Goal: Navigation & Orientation: Find specific page/section

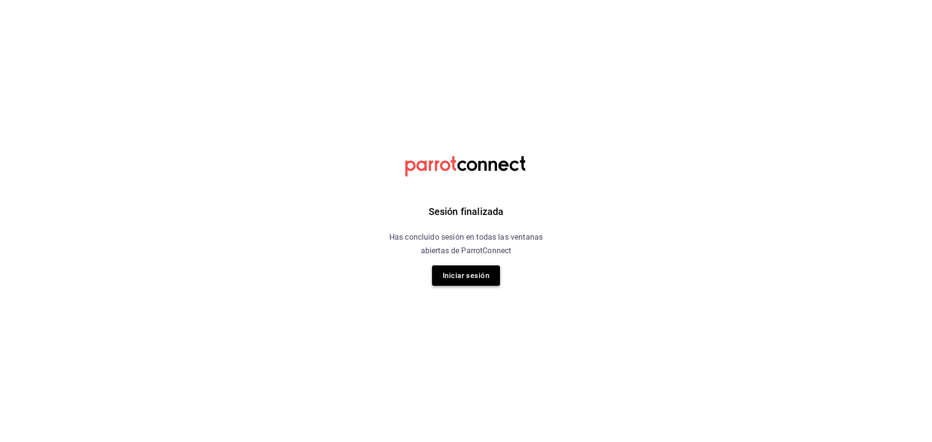
click at [459, 273] on button "Iniciar sesión" at bounding box center [466, 276] width 68 height 20
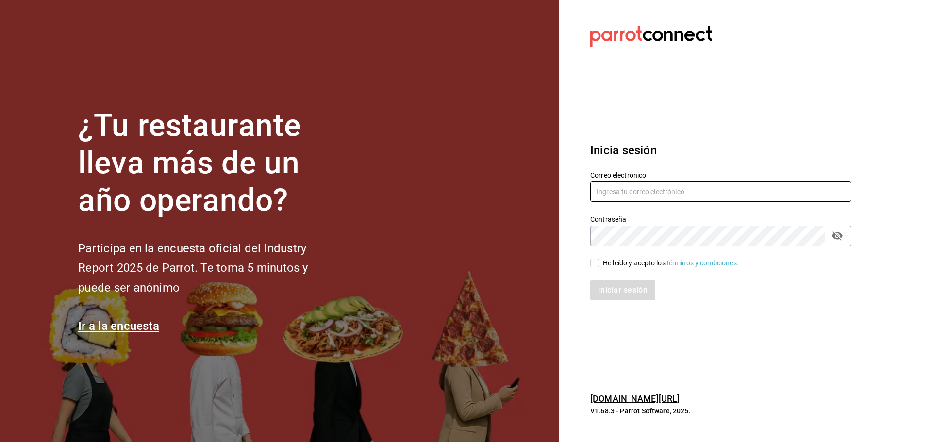
type input "[EMAIL_ADDRESS][DOMAIN_NAME]"
click at [596, 260] on input "He leído y acepto los Términos y condiciones." at bounding box center [594, 263] width 9 height 9
checkbox input "true"
click at [609, 291] on button "Iniciar sesión" at bounding box center [623, 290] width 66 height 20
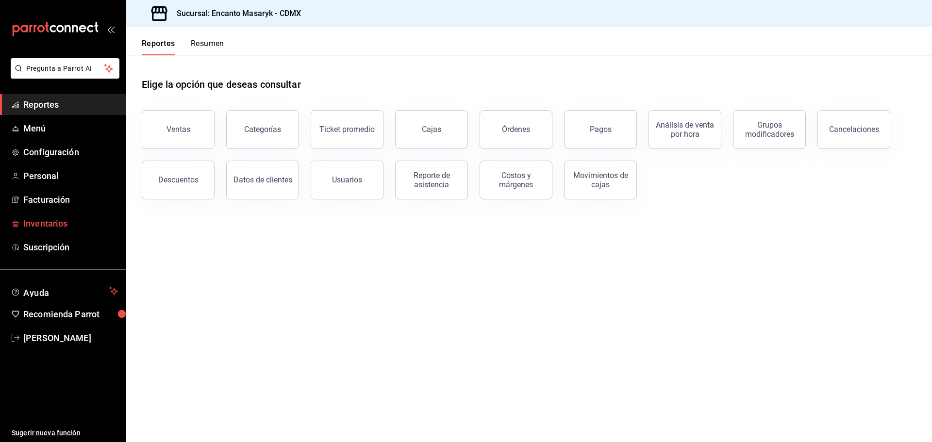
click at [50, 226] on span "Inventarios" at bounding box center [70, 223] width 95 height 13
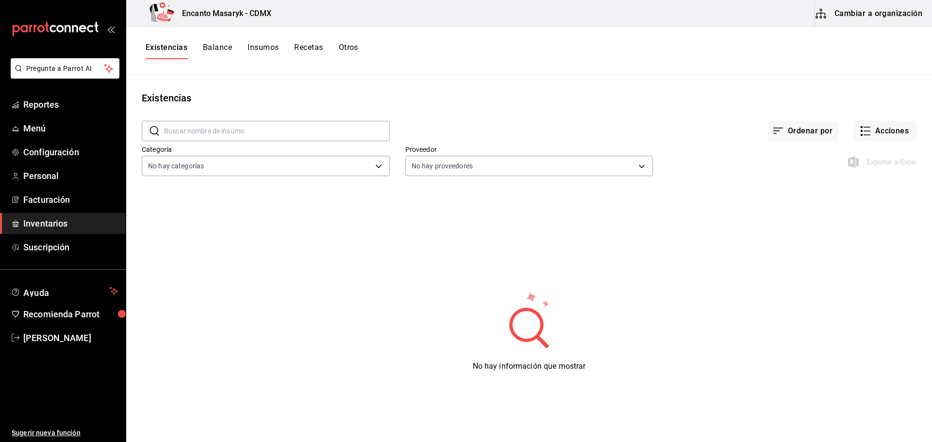
click at [853, 15] on button "Cambiar a organización" at bounding box center [869, 13] width 109 height 27
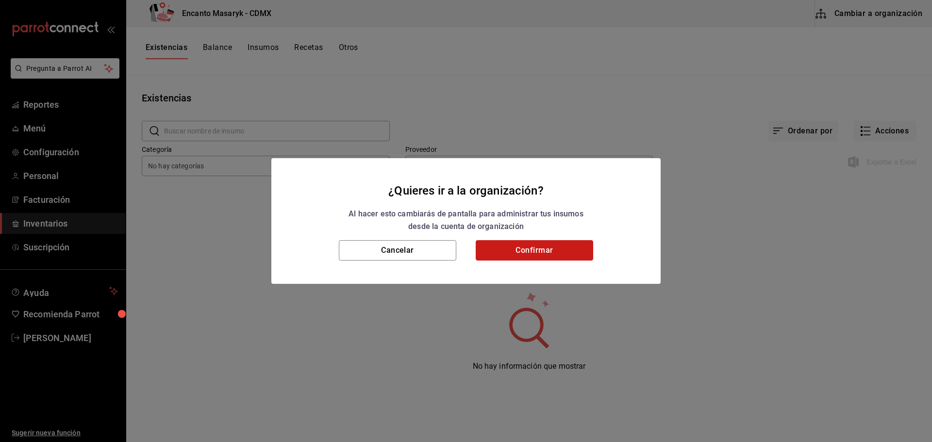
click at [520, 249] on button "Confirmar" at bounding box center [534, 250] width 117 height 20
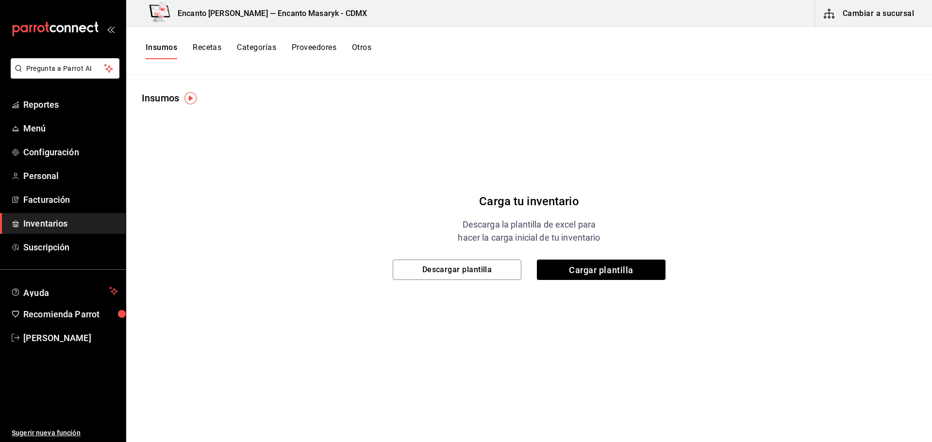
click at [201, 46] on button "Recetas" at bounding box center [207, 51] width 29 height 17
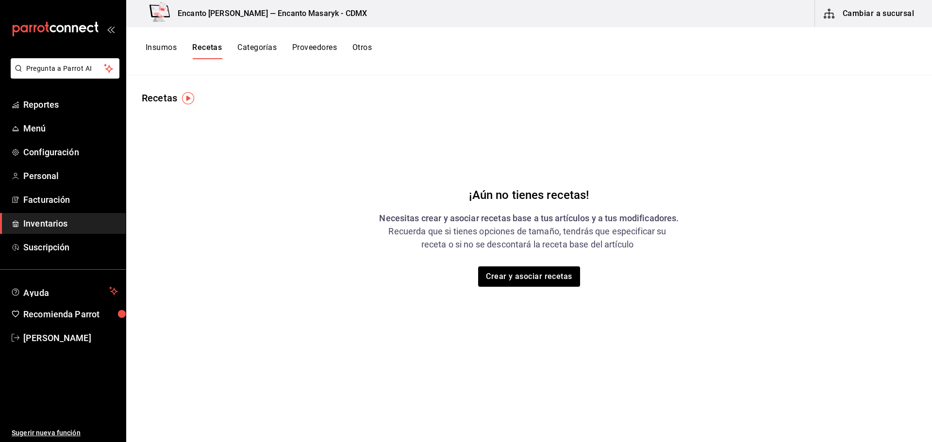
click at [259, 48] on button "Categorías" at bounding box center [256, 51] width 39 height 17
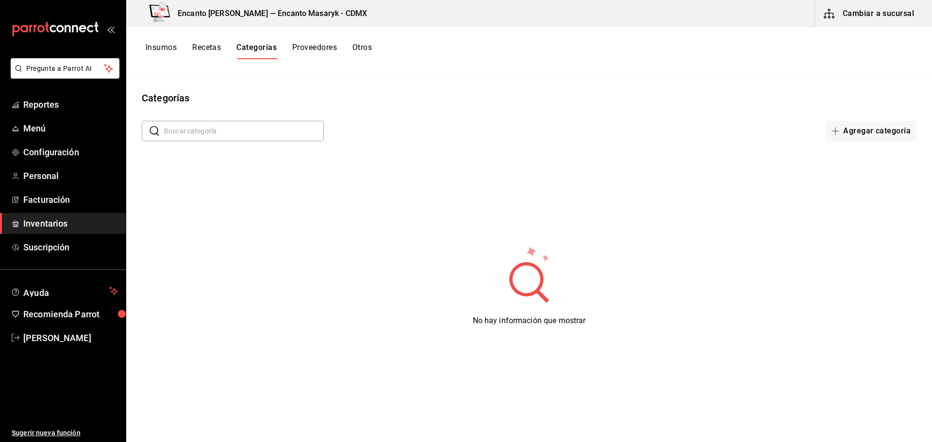
click at [315, 47] on button "Proveedores" at bounding box center [314, 51] width 45 height 17
click at [369, 48] on button "Otros" at bounding box center [363, 51] width 19 height 17
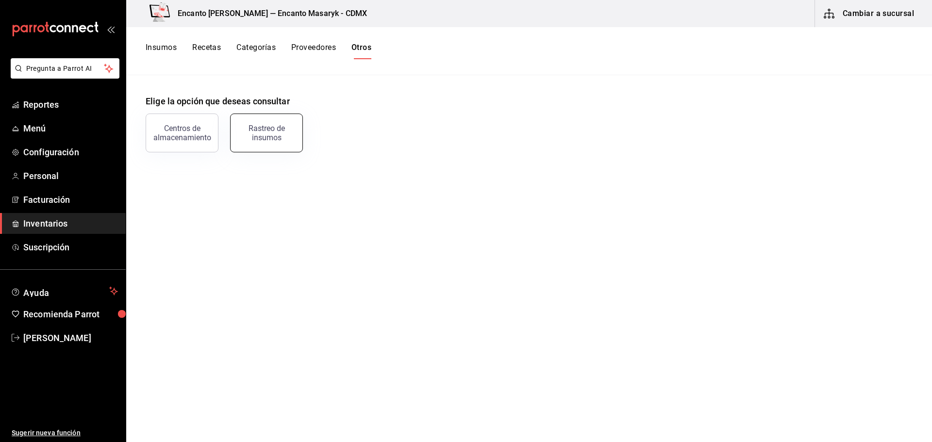
click at [262, 139] on div "Rastreo de insumos" at bounding box center [266, 133] width 60 height 18
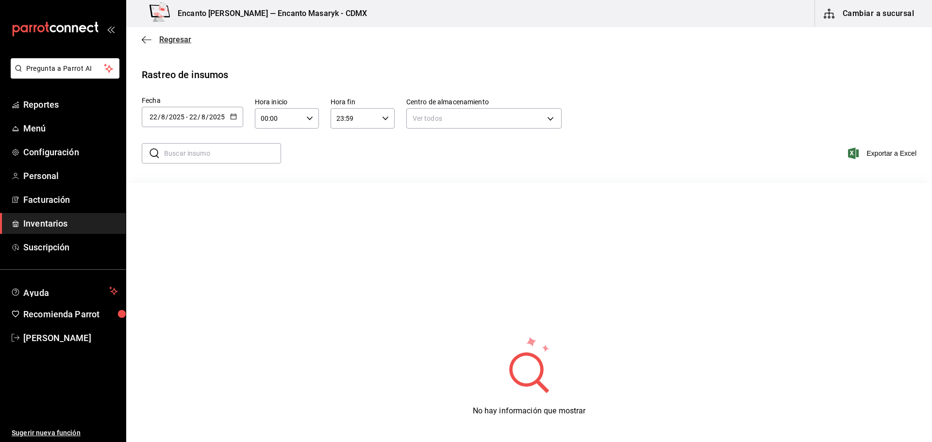
click at [154, 41] on span "Regresar" at bounding box center [167, 39] width 50 height 9
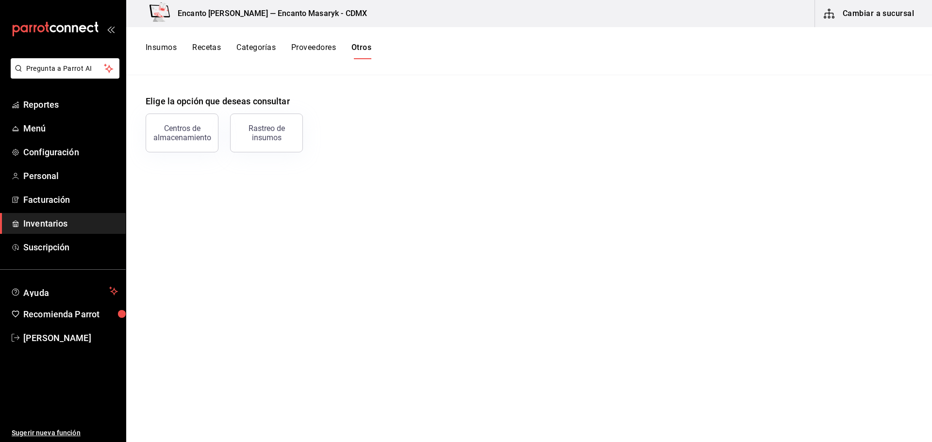
click at [204, 48] on button "Recetas" at bounding box center [206, 51] width 29 height 17
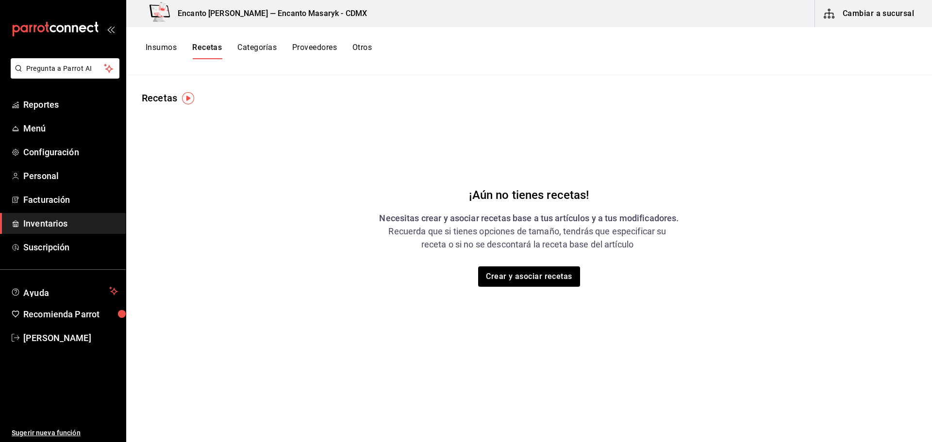
click at [172, 50] on button "Insumos" at bounding box center [161, 51] width 31 height 17
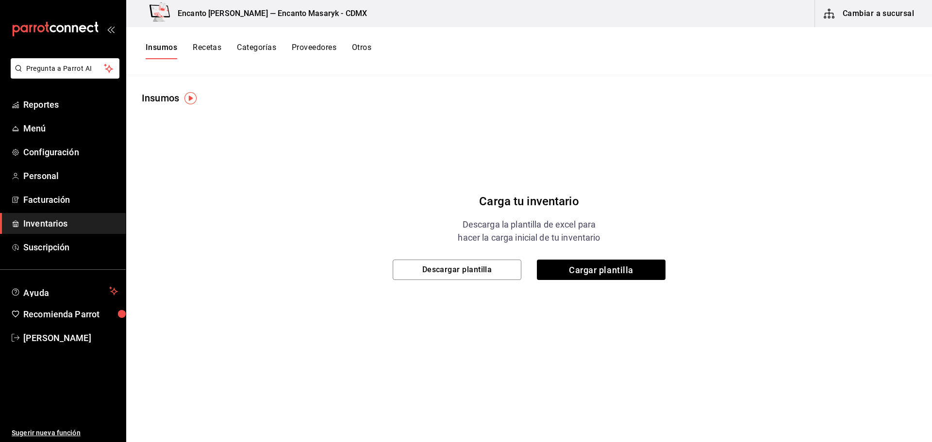
click at [249, 50] on button "Categorías" at bounding box center [256, 51] width 39 height 17
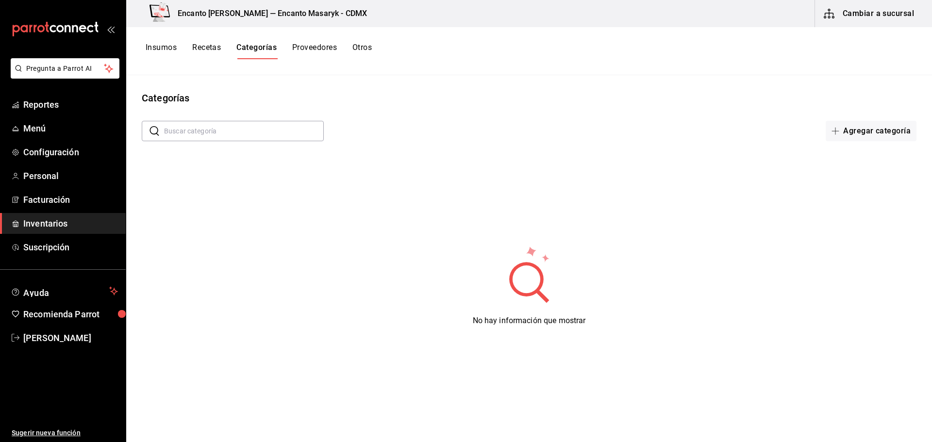
click at [318, 50] on button "Proveedores" at bounding box center [314, 51] width 45 height 17
click at [206, 44] on button "Recetas" at bounding box center [206, 51] width 29 height 17
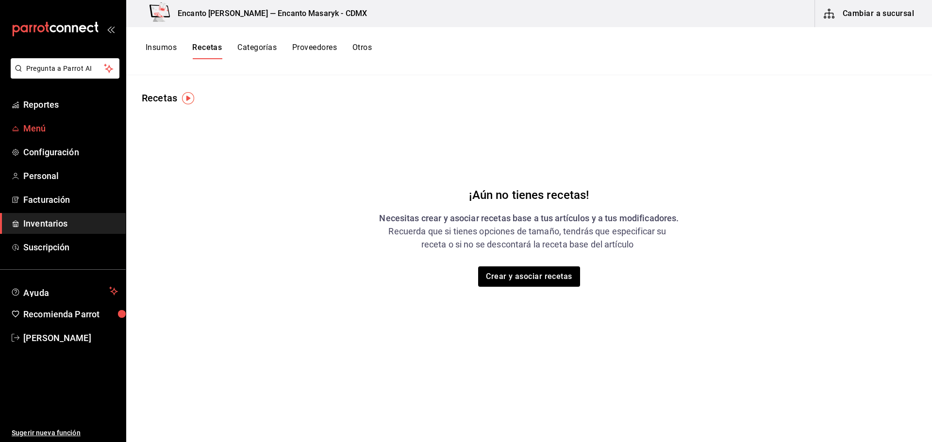
click at [35, 126] on span "Menú" at bounding box center [70, 128] width 95 height 13
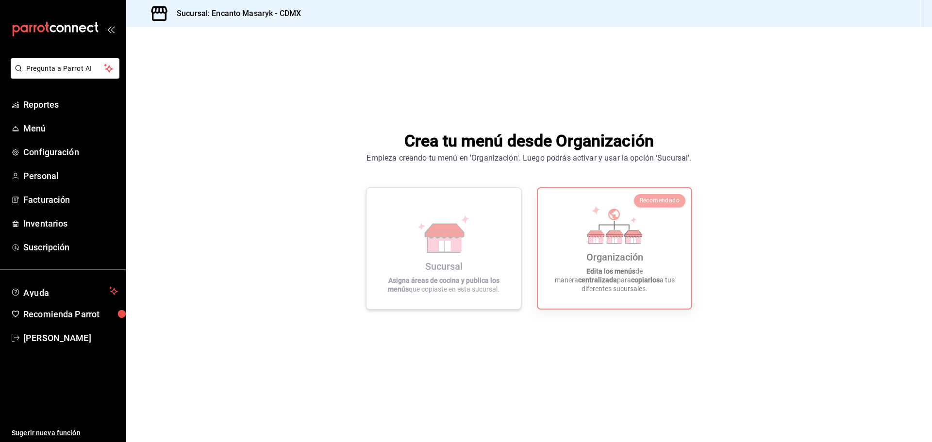
click at [468, 259] on div "Sucursal Asigna áreas de cocina y publica los menús que copiaste en esta sucurs…" at bounding box center [443, 249] width 131 height 106
click at [619, 243] on icon at bounding box center [614, 238] width 15 height 9
click at [622, 263] on div "Organización" at bounding box center [614, 257] width 57 height 12
drag, startPoint x: 608, startPoint y: 335, endPoint x: 515, endPoint y: 295, distance: 101.5
click at [608, 335] on div "Crea tu menú desde Organización Empieza creando tu menú en 'Organización'. Lueg…" at bounding box center [529, 219] width 806 height 384
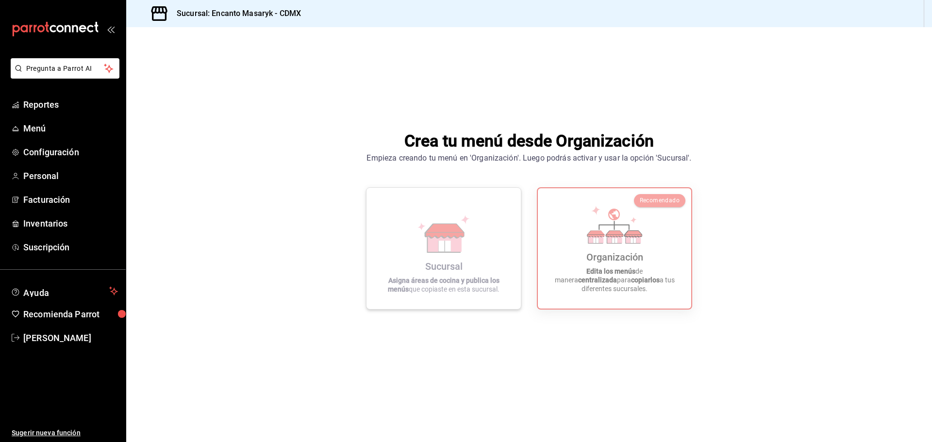
click at [420, 285] on p "Asigna áreas de cocina y publica los menús que copiaste en esta sucursal." at bounding box center [443, 284] width 131 height 17
click at [35, 129] on span "Menú" at bounding box center [70, 128] width 95 height 13
drag, startPoint x: 646, startPoint y: 287, endPoint x: 481, endPoint y: 253, distance: 167.9
click at [646, 286] on p "Edita los menús de manera centralizada para copiarlos a tus diferentes sucursal…" at bounding box center [615, 280] width 130 height 26
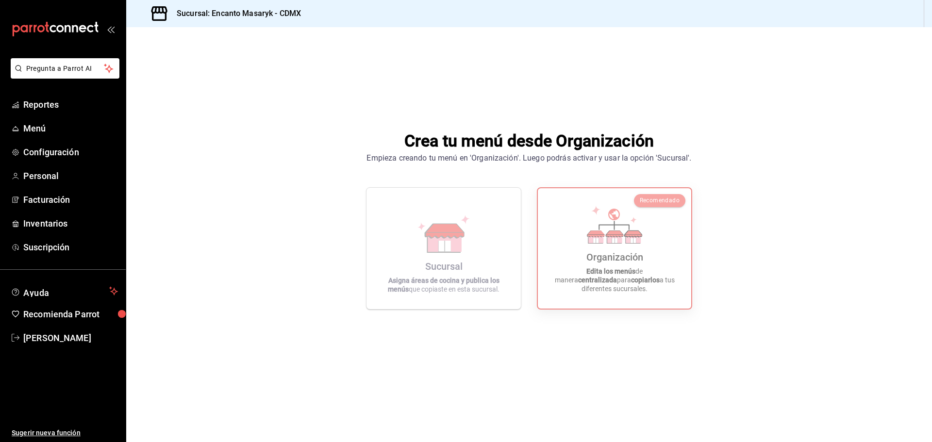
drag, startPoint x: 405, startPoint y: 248, endPoint x: 312, endPoint y: 215, distance: 98.7
click at [402, 248] on div "Sucursal Asigna áreas de cocina y publica los menús que copiaste en esta sucurs…" at bounding box center [443, 249] width 131 height 106
click at [46, 155] on span "Configuración" at bounding box center [70, 152] width 95 height 13
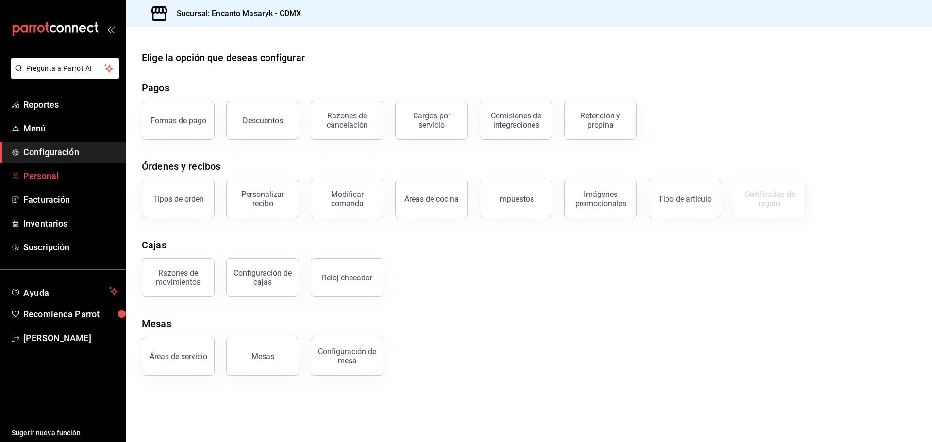
click at [46, 177] on span "Personal" at bounding box center [70, 175] width 95 height 13
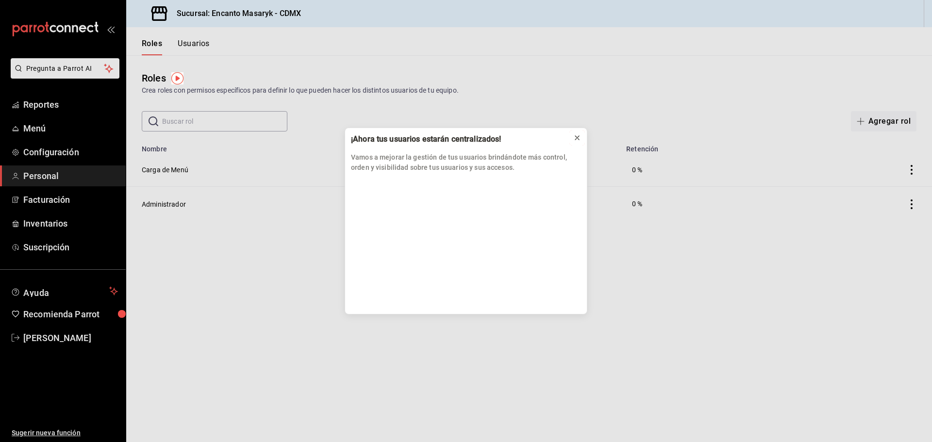
click at [575, 138] on icon at bounding box center [577, 138] width 8 height 8
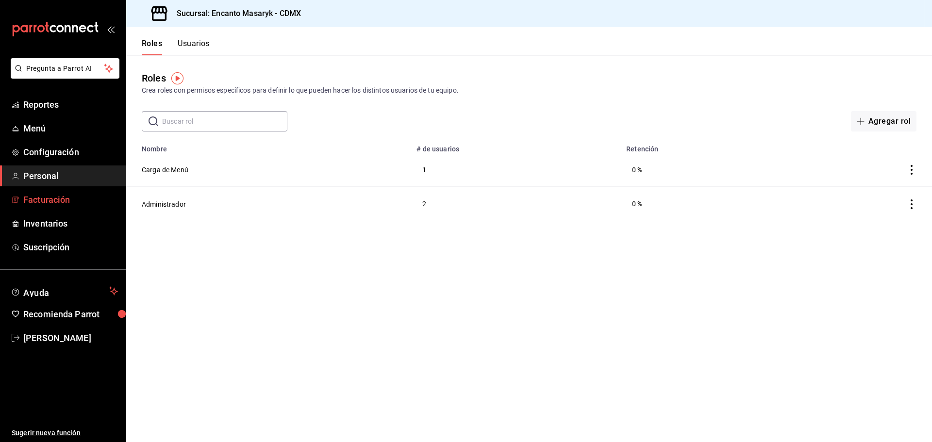
click at [42, 198] on span "Facturación" at bounding box center [70, 199] width 95 height 13
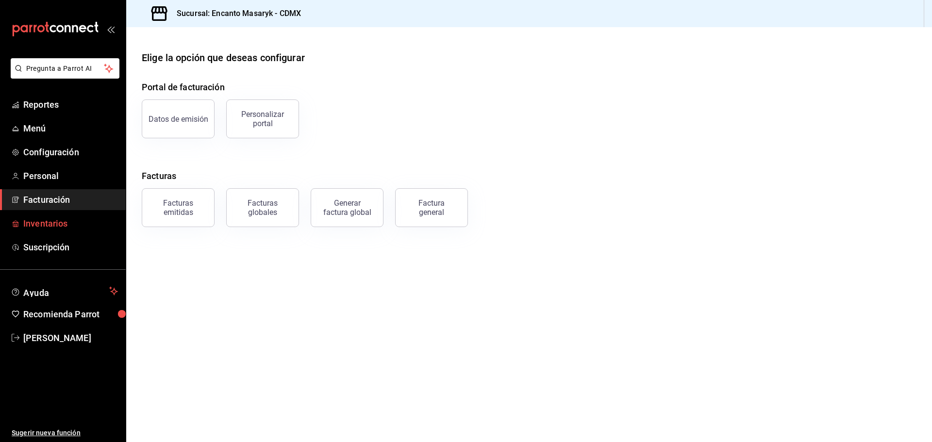
click at [49, 224] on span "Inventarios" at bounding box center [70, 223] width 95 height 13
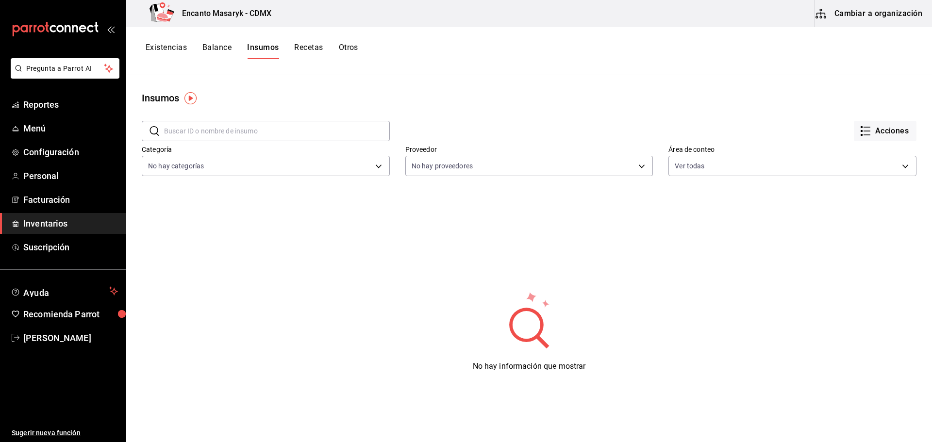
click at [315, 51] on button "Recetas" at bounding box center [308, 51] width 29 height 17
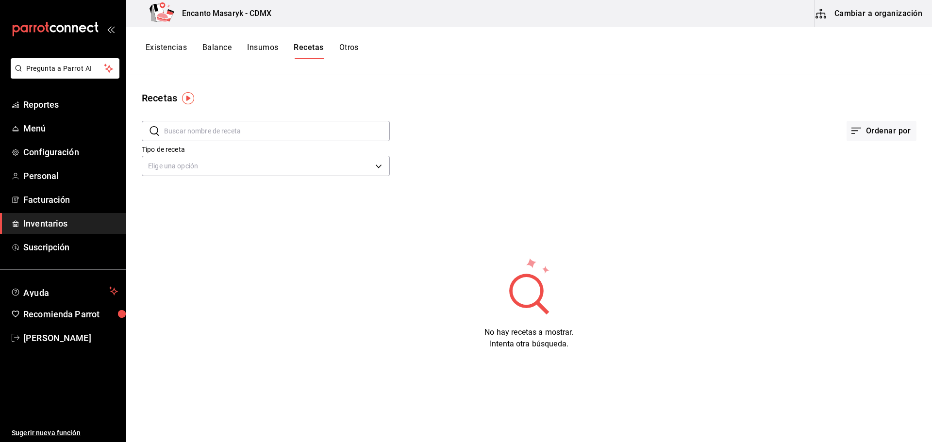
click at [351, 50] on button "Otros" at bounding box center [348, 51] width 19 height 17
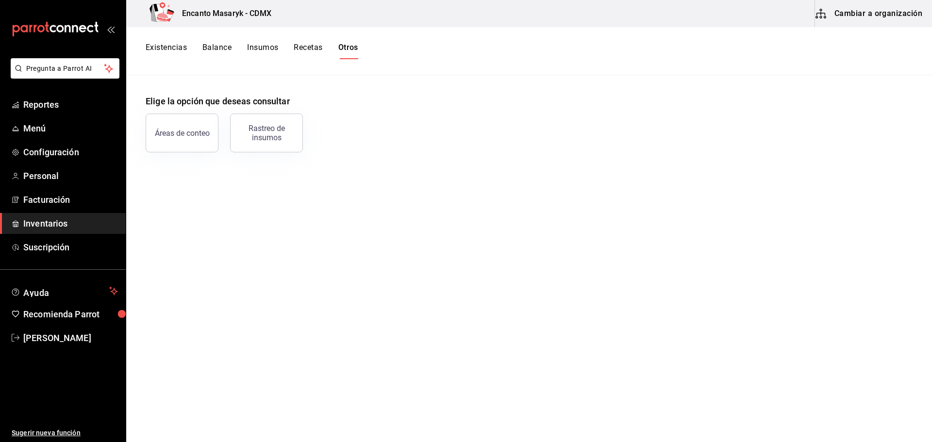
click at [160, 45] on button "Existencias" at bounding box center [166, 51] width 41 height 17
